Goal: Check status: Check status

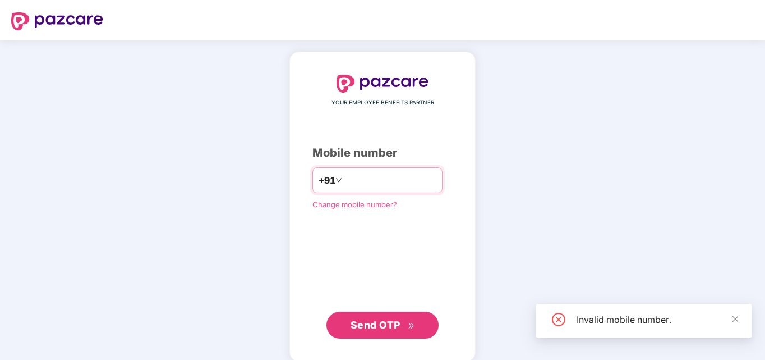
click at [328, 179] on div "+91 *********" at bounding box center [378, 180] width 130 height 26
click at [345, 180] on input "*********" at bounding box center [391, 180] width 92 height 18
type input "**********"
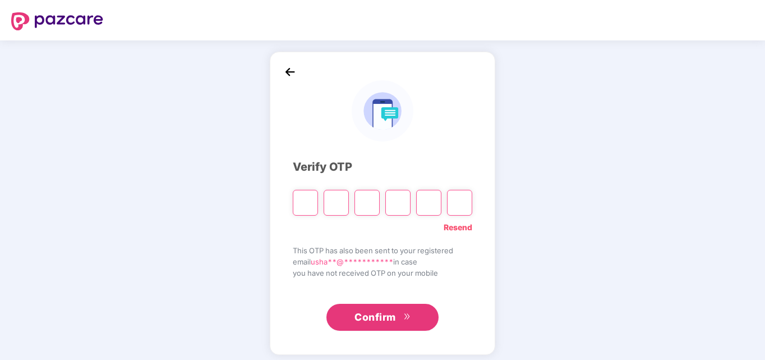
click at [308, 208] on input "Please enter verification code. Digit 1" at bounding box center [305, 203] width 25 height 26
type input "*"
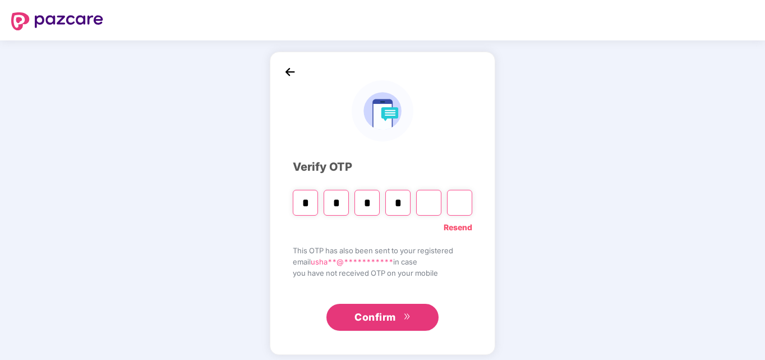
type input "*"
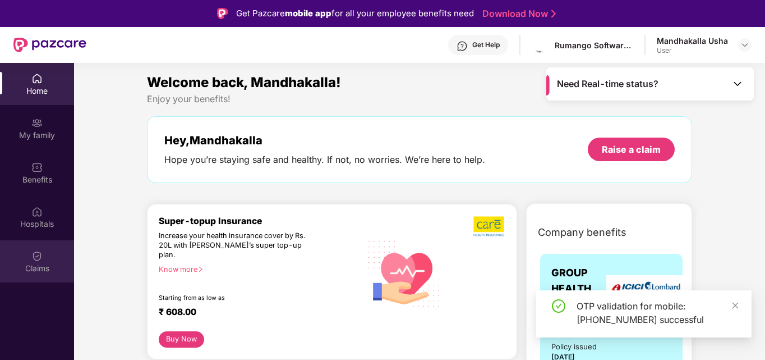
click at [35, 264] on div "Claims" at bounding box center [37, 268] width 74 height 11
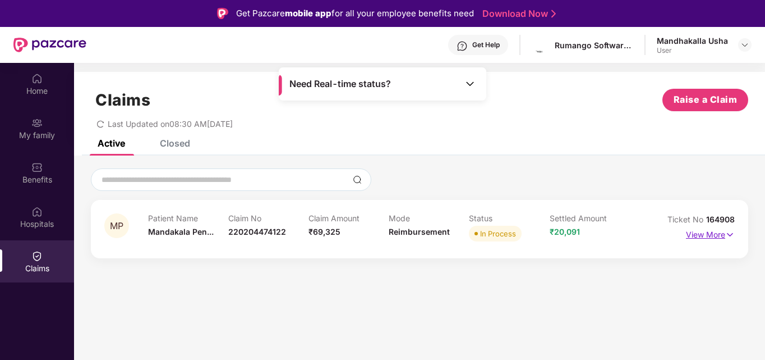
click at [729, 233] on img at bounding box center [731, 234] width 10 height 12
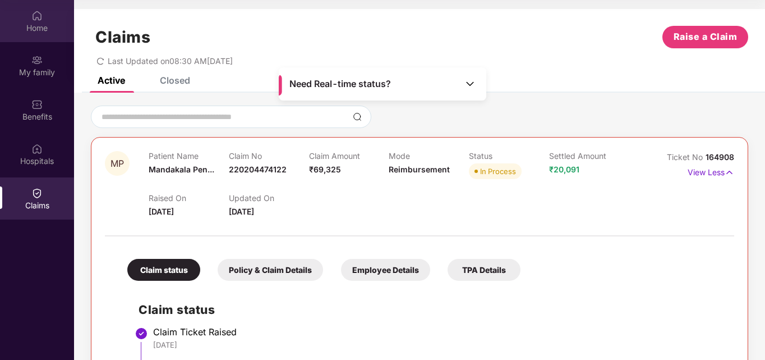
click at [35, 26] on div "Home" at bounding box center [37, 27] width 74 height 11
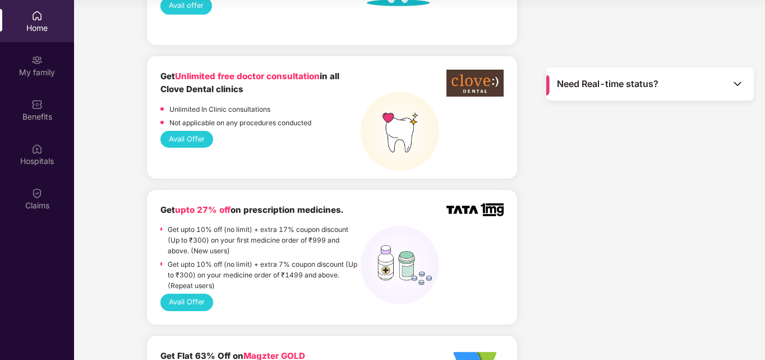
scroll to position [1054, 0]
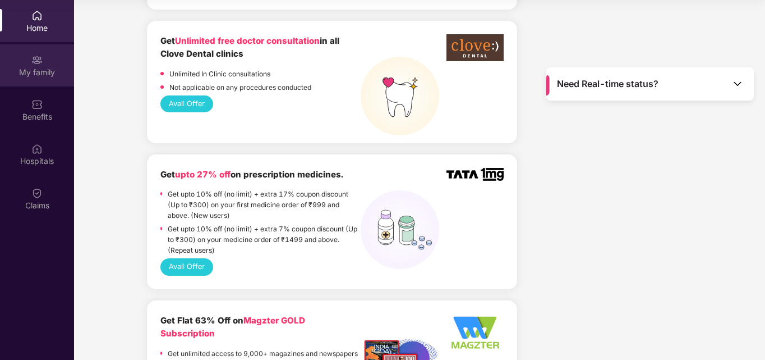
click at [34, 76] on div "My family" at bounding box center [37, 72] width 74 height 11
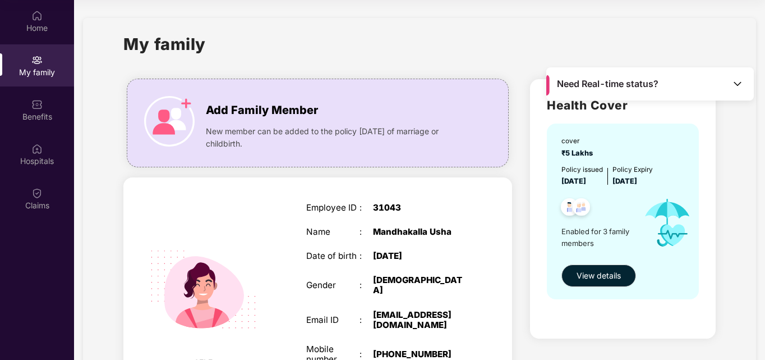
click at [733, 84] on img at bounding box center [737, 83] width 11 height 11
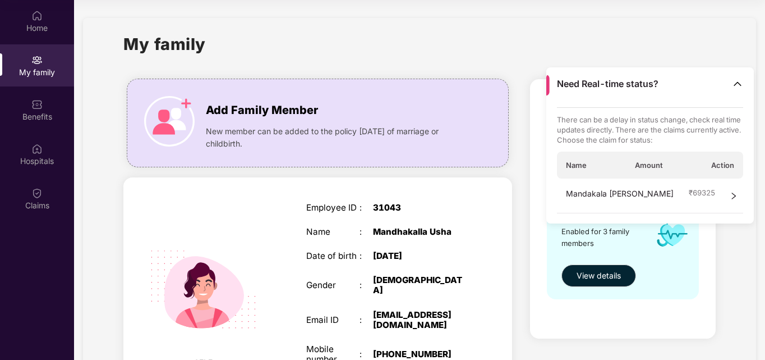
click at [31, 195] on div "Claims" at bounding box center [37, 198] width 74 height 42
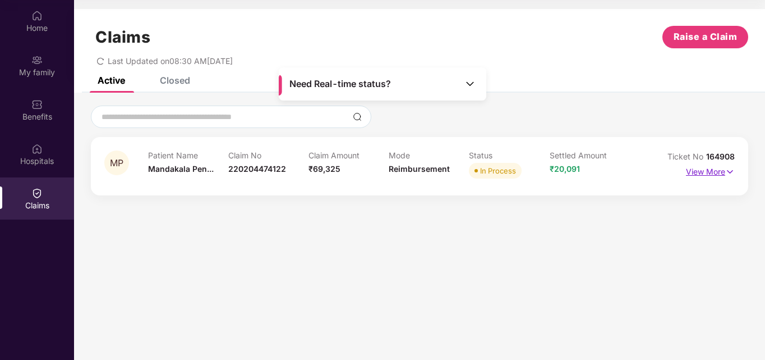
click at [726, 173] on img at bounding box center [731, 172] width 10 height 12
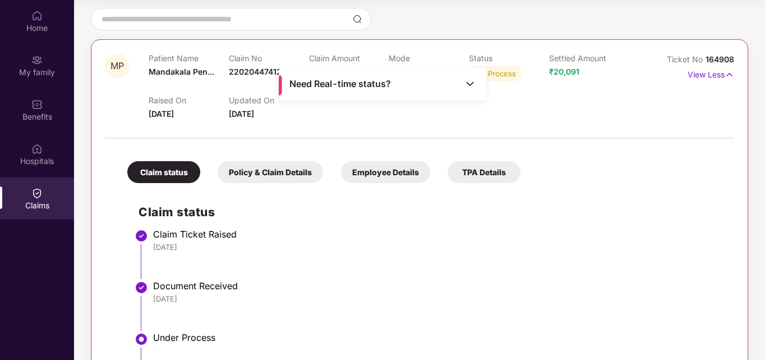
scroll to position [92, 0]
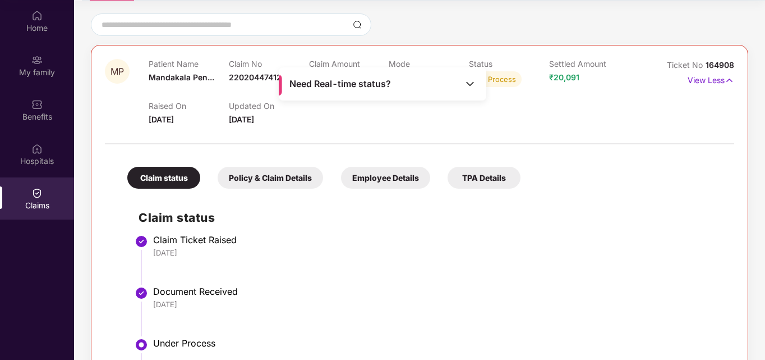
click at [259, 180] on div "Policy & Claim Details" at bounding box center [271, 178] width 106 height 22
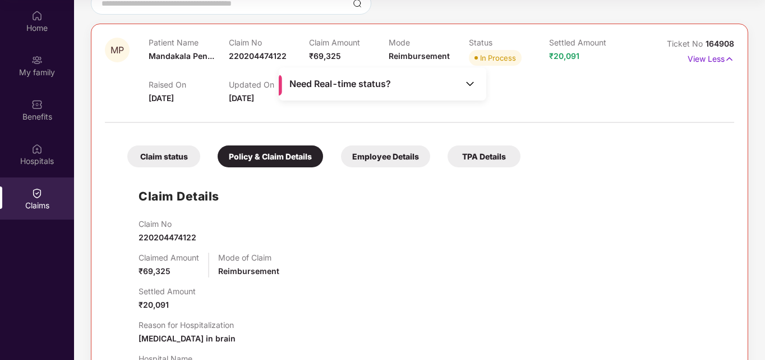
scroll to position [113, 0]
click at [385, 158] on div "Employee Details" at bounding box center [385, 157] width 89 height 22
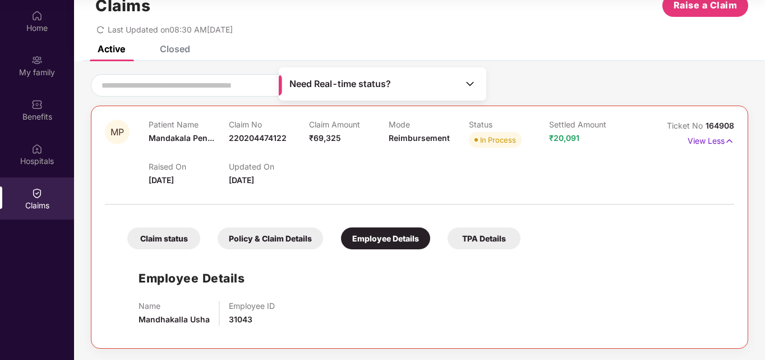
click at [466, 245] on div "TPA Details" at bounding box center [484, 238] width 73 height 22
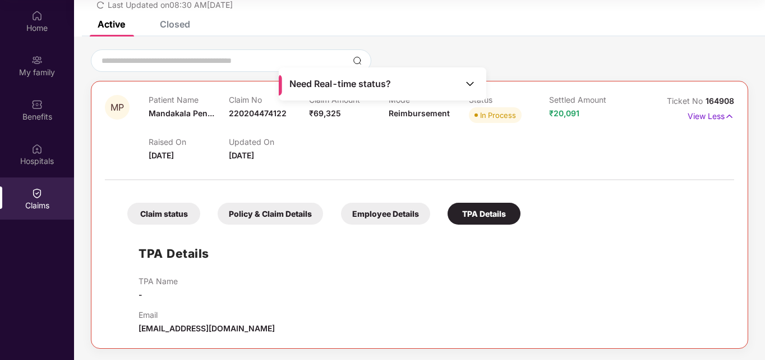
click at [175, 328] on span "[EMAIL_ADDRESS][DOMAIN_NAME]" at bounding box center [207, 328] width 136 height 10
copy div "[EMAIL_ADDRESS][DOMAIN_NAME]"
click at [29, 154] on div "Hospitals" at bounding box center [37, 154] width 74 height 42
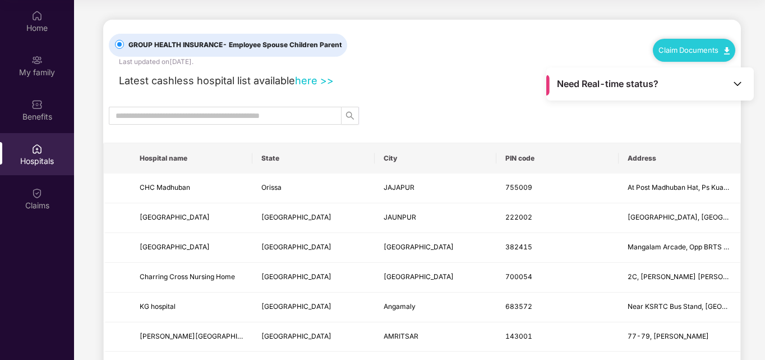
scroll to position [0, 0]
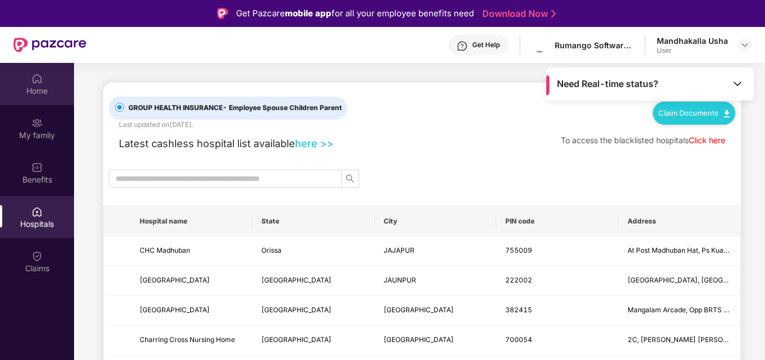
click at [35, 82] on img at bounding box center [36, 78] width 11 height 11
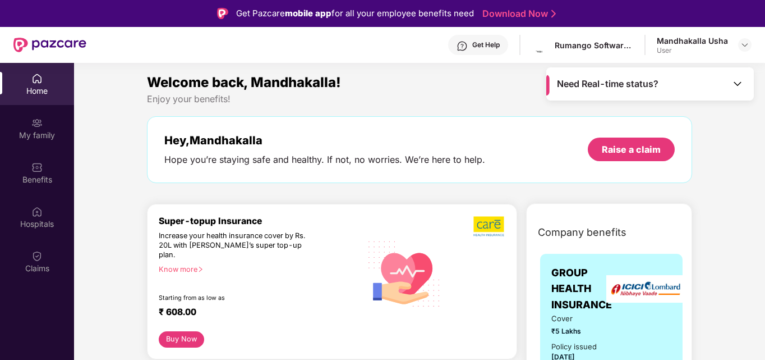
click at [478, 42] on div "Get Help" at bounding box center [486, 44] width 27 height 9
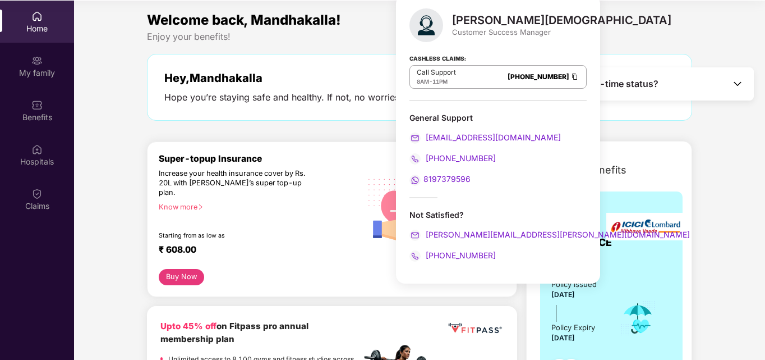
scroll to position [63, 0]
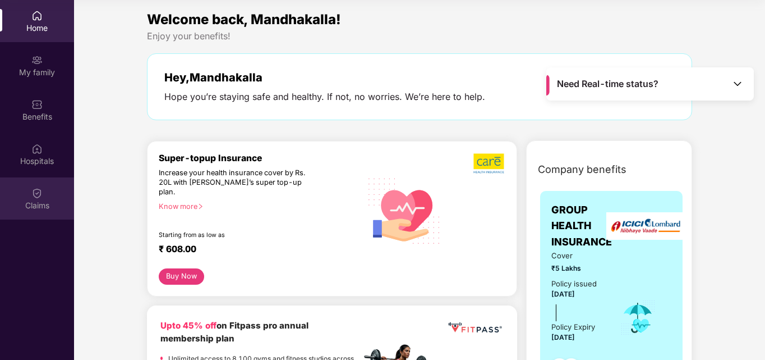
click at [29, 196] on div "Claims" at bounding box center [37, 198] width 74 height 42
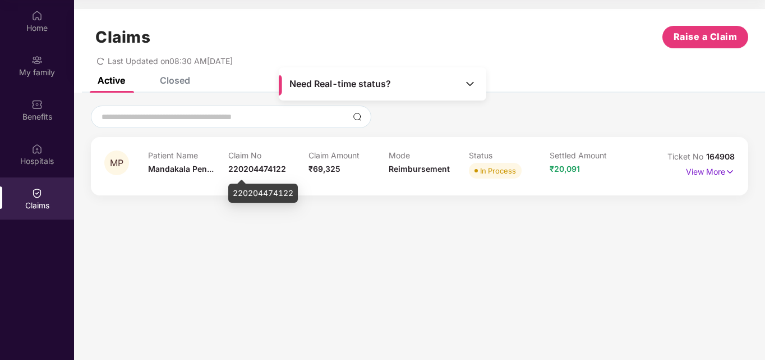
click at [253, 166] on span "220204474122" at bounding box center [257, 169] width 58 height 10
click at [334, 204] on div "MP Patient Name [PERSON_NAME]... Claim No 220204474122 Claim Amount ₹69,325 Mod…" at bounding box center [419, 150] width 691 height 114
click at [428, 77] on div "Need Real-time status?" at bounding box center [383, 83] width 208 height 33
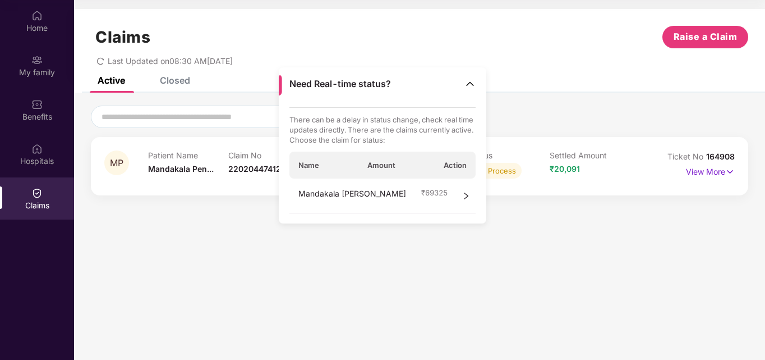
click at [532, 103] on div "MP Patient Name [PERSON_NAME]... Claim No 220204474122 Claim Amount ₹69,325 Mod…" at bounding box center [419, 150] width 691 height 114
click at [471, 87] on img at bounding box center [470, 83] width 11 height 11
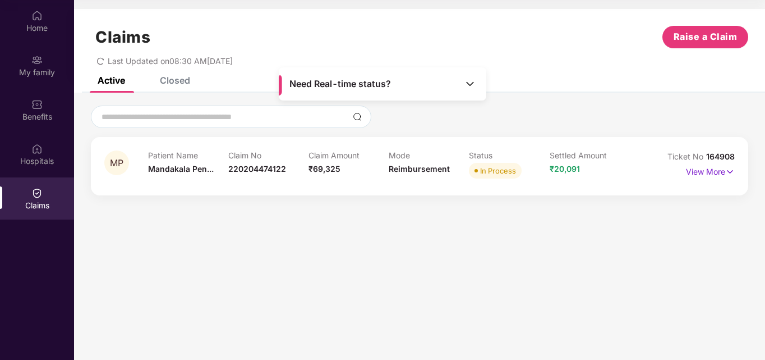
click at [530, 115] on div at bounding box center [420, 117] width 658 height 22
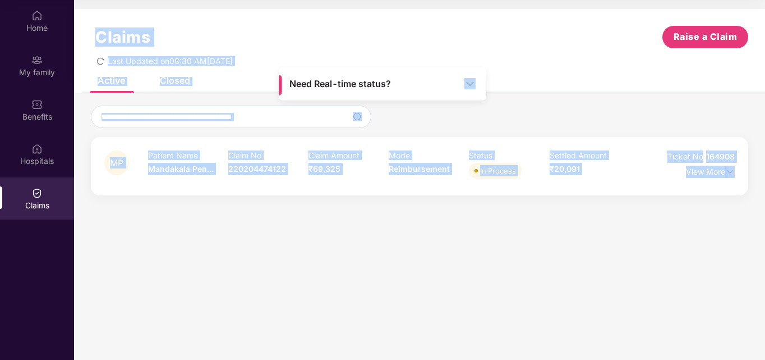
drag, startPoint x: 427, startPoint y: 73, endPoint x: 320, endPoint y: 239, distance: 197.4
click at [320, 239] on main "Need Real-time status? Claims Raise a Claim Last Updated on 08:30 AM[DATE] Acti…" at bounding box center [419, 180] width 691 height 360
click at [320, 239] on section "Claims Raise a Claim Last Updated on 08:30 AM[DATE] Active Closed MP Patient Na…" at bounding box center [419, 180] width 691 height 360
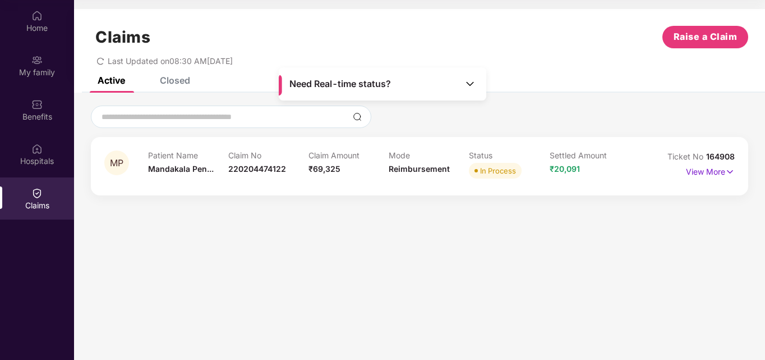
click at [420, 278] on section "Claims Raise a Claim Last Updated on 08:30 AM[DATE] Active Closed MP Patient Na…" at bounding box center [419, 180] width 691 height 360
click at [730, 169] on img at bounding box center [731, 172] width 10 height 12
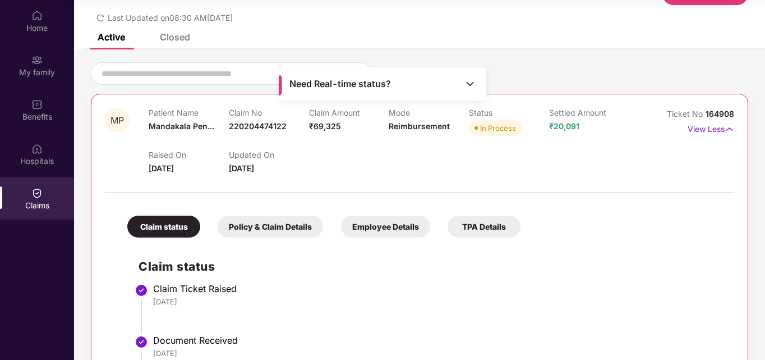
scroll to position [0, 0]
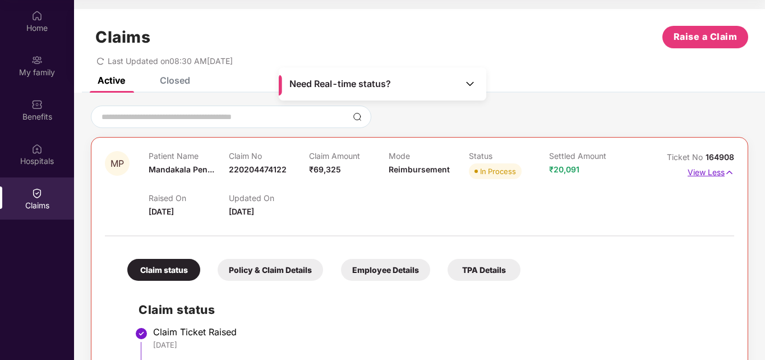
click at [730, 172] on img at bounding box center [730, 172] width 10 height 12
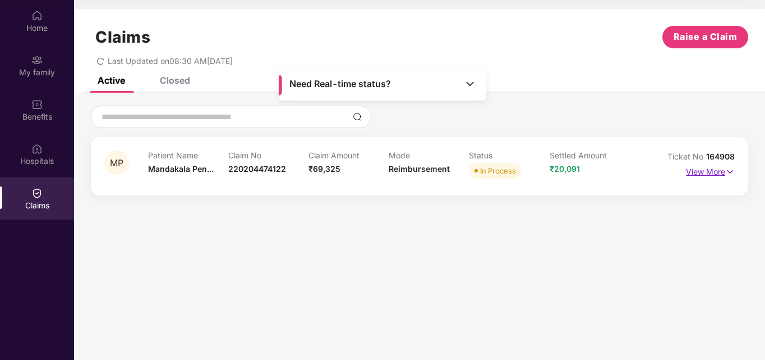
click at [727, 172] on img at bounding box center [731, 172] width 10 height 12
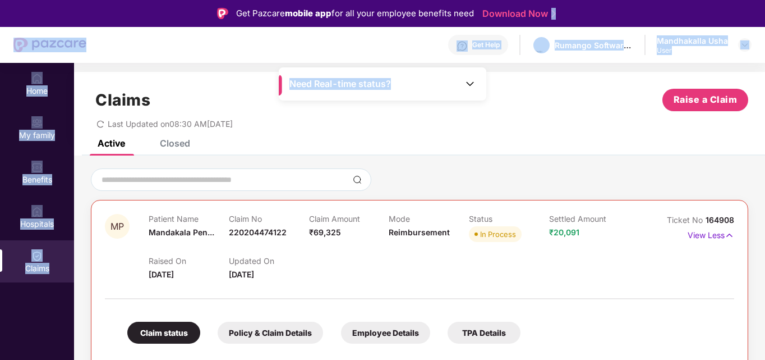
drag, startPoint x: 414, startPoint y: 79, endPoint x: 664, endPoint y: -3, distance: 263.9
click at [664, 0] on html "Get Pazcare mobile app for all your employee benefits need Download Now Get Hel…" at bounding box center [382, 180] width 765 height 360
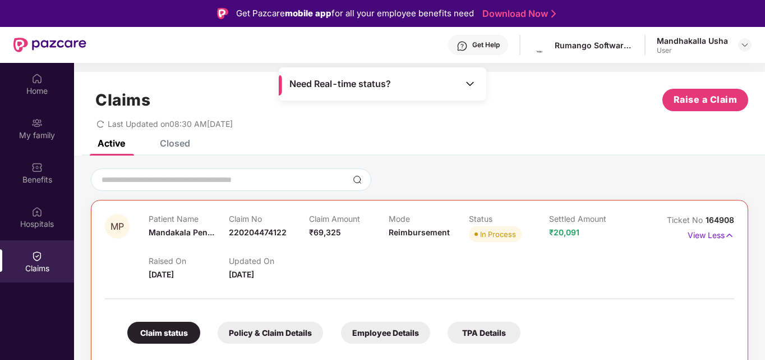
click at [566, 150] on div "Active Closed" at bounding box center [419, 148] width 691 height 16
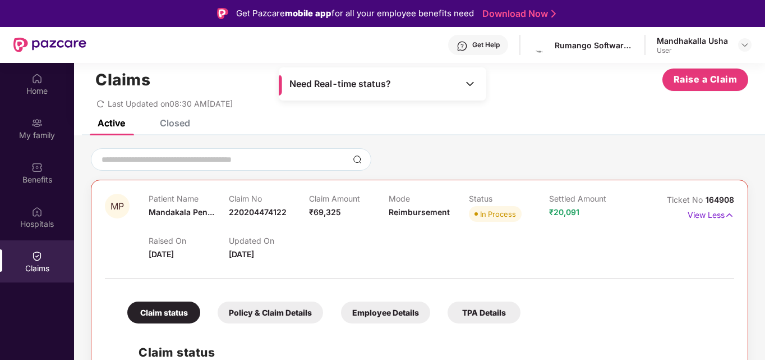
scroll to position [21, 0]
